Goal: Task Accomplishment & Management: Use online tool/utility

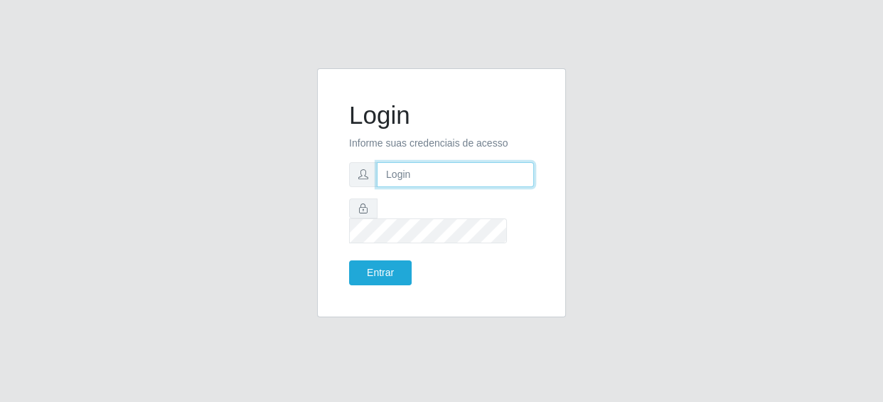
click at [479, 185] on input "text" at bounding box center [455, 174] width 157 height 25
type input "[EMAIL_ADDRESS][DOMAIN_NAME]"
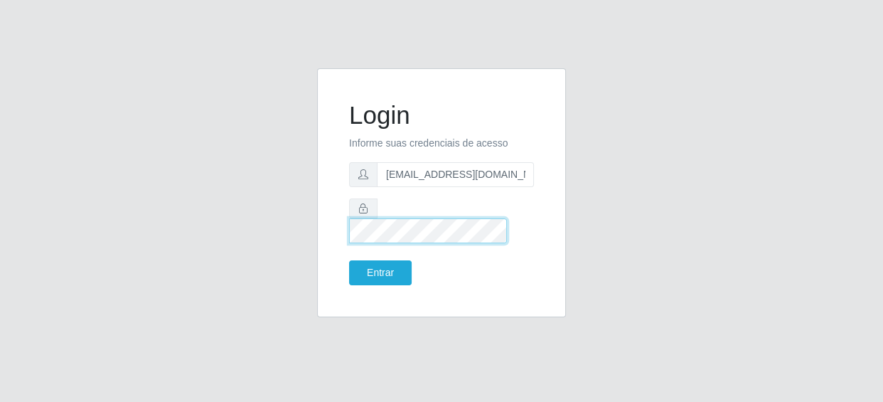
click at [349, 260] on button "Entrar" at bounding box center [380, 272] width 63 height 25
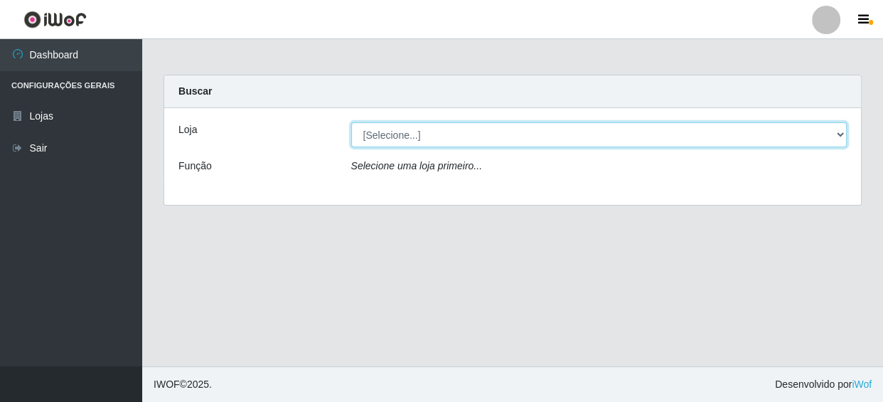
click at [478, 135] on select "[Selecione...] SUPER SHOW - Coophab" at bounding box center [599, 134] width 497 height 25
select select "146"
click at [351, 122] on select "[Selecione...] SUPER SHOW - Coophab" at bounding box center [599, 134] width 497 height 25
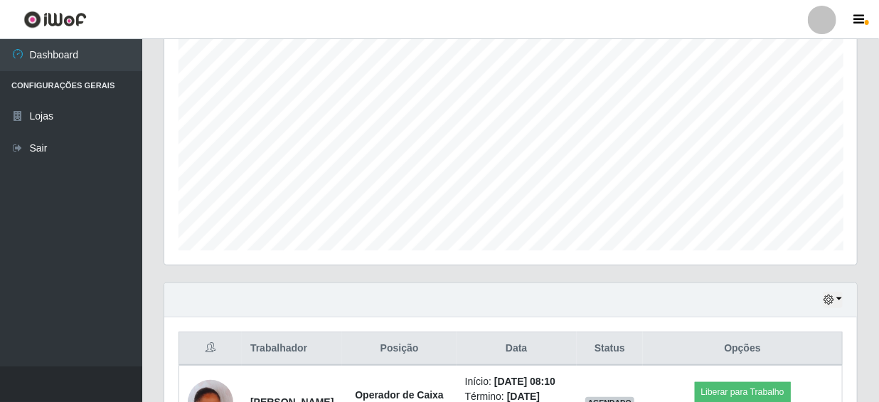
scroll to position [377, 0]
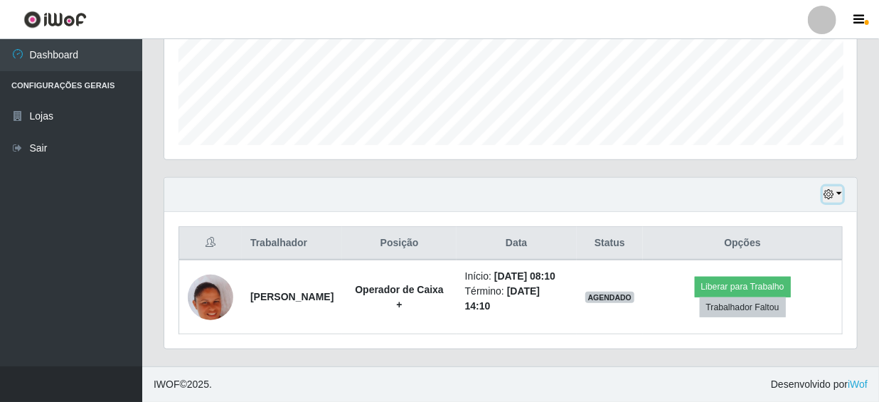
click at [832, 189] on icon "button" at bounding box center [829, 194] width 10 height 10
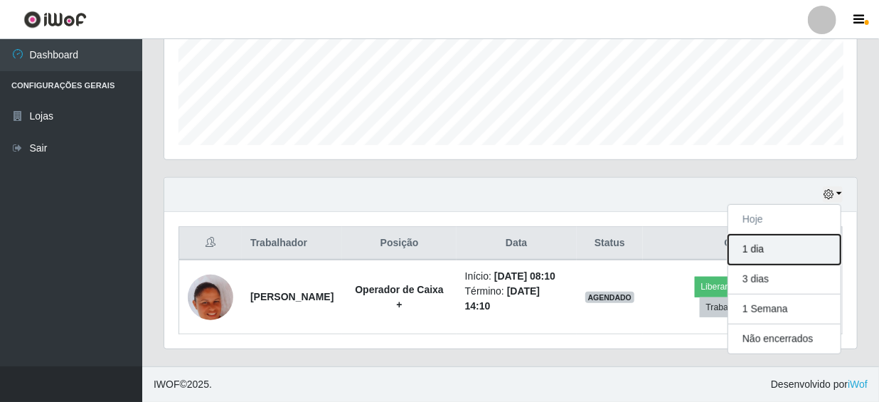
click at [795, 238] on button "1 dia" at bounding box center [784, 250] width 112 height 30
